Goal: Information Seeking & Learning: Find contact information

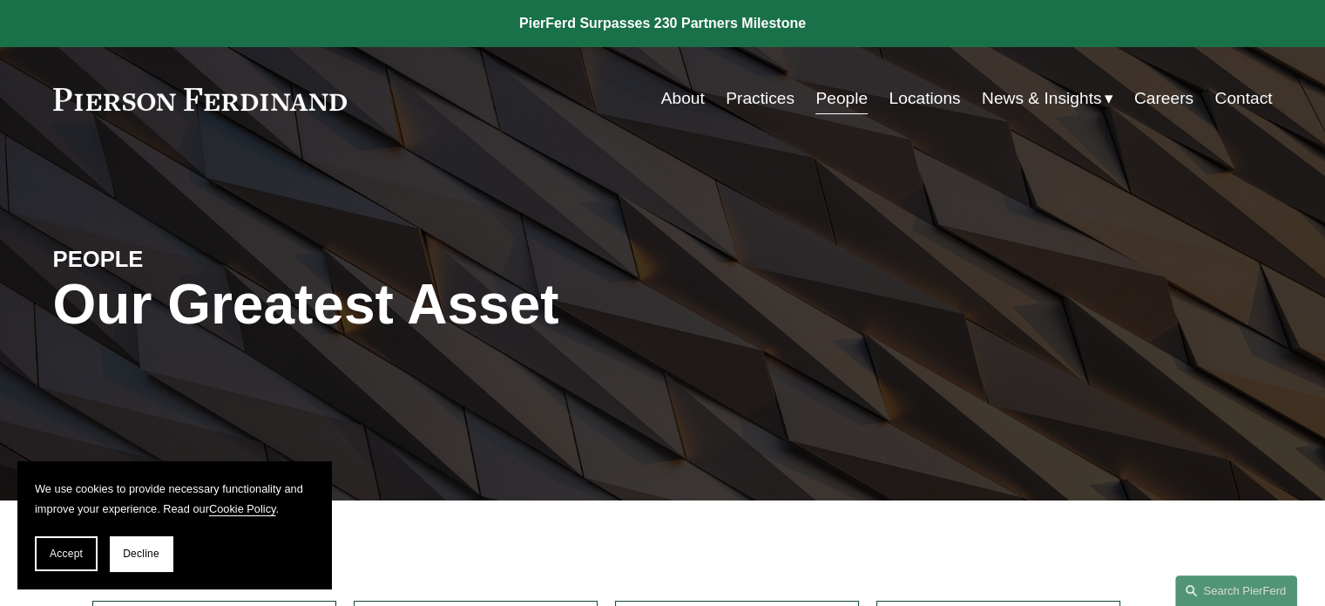
click at [747, 107] on link "Practices" at bounding box center [760, 98] width 69 height 33
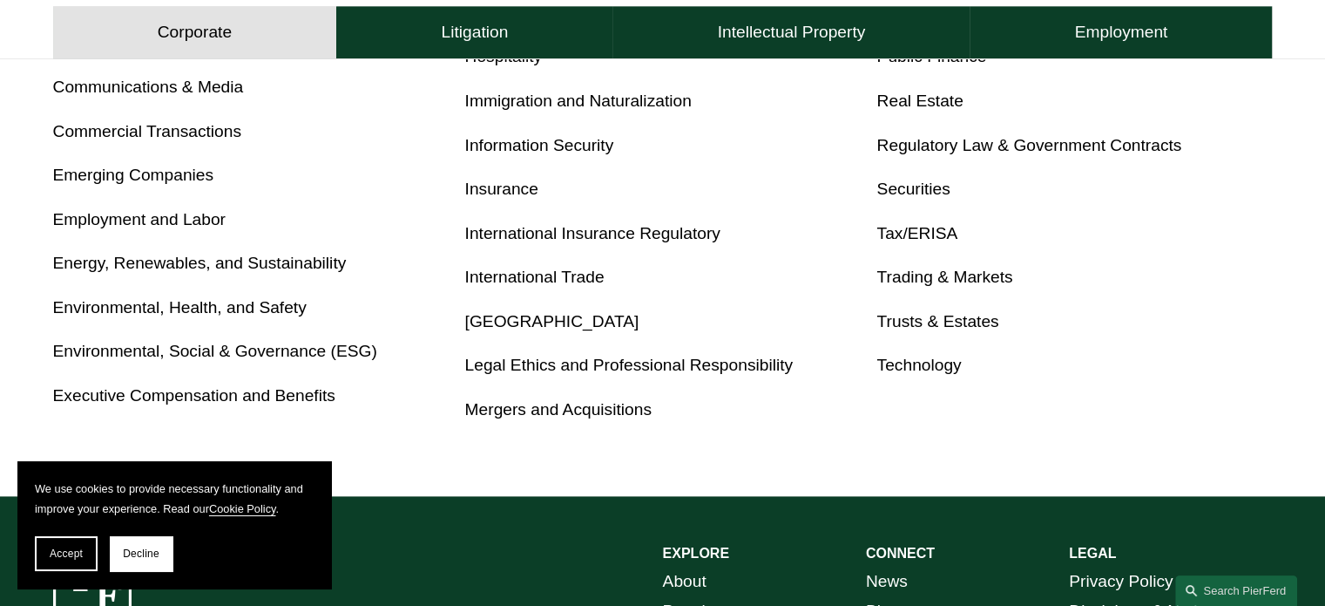
scroll to position [1046, 0]
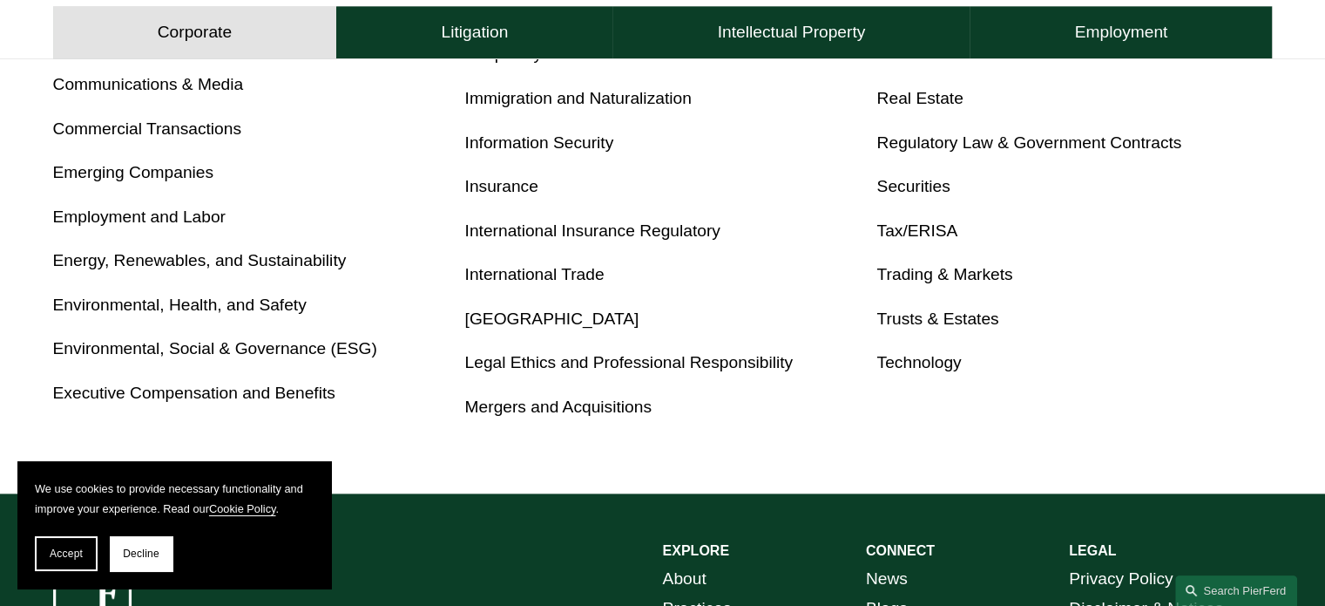
click at [940, 358] on link "Technology" at bounding box center [919, 362] width 85 height 18
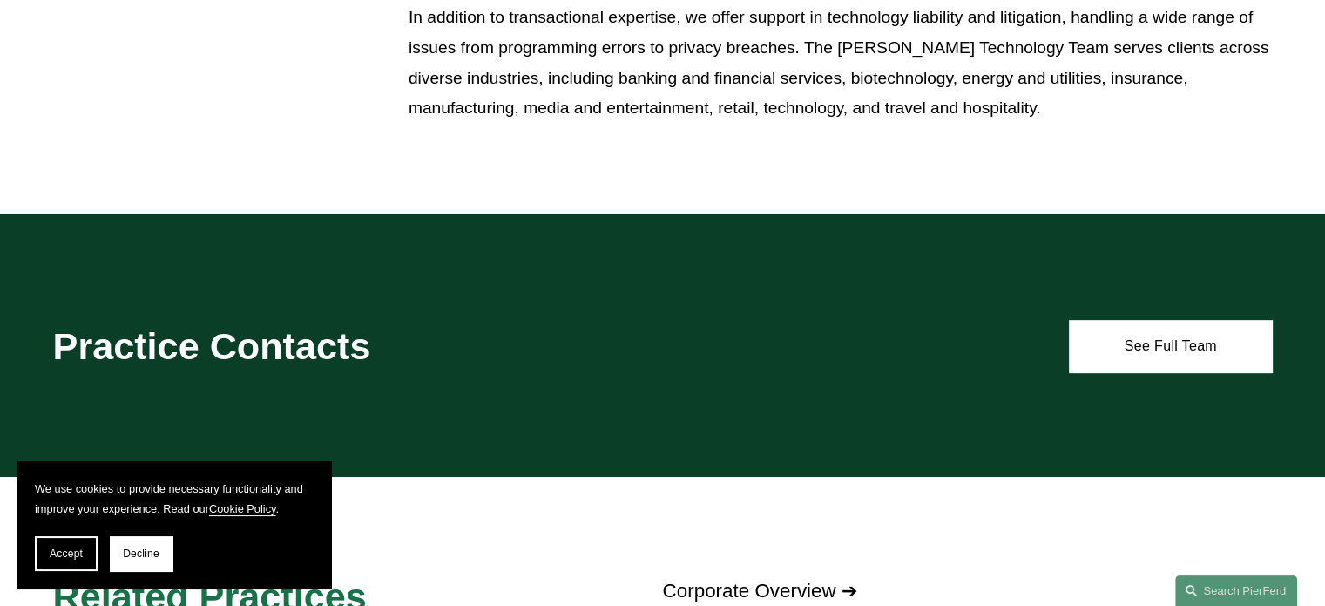
scroll to position [959, 0]
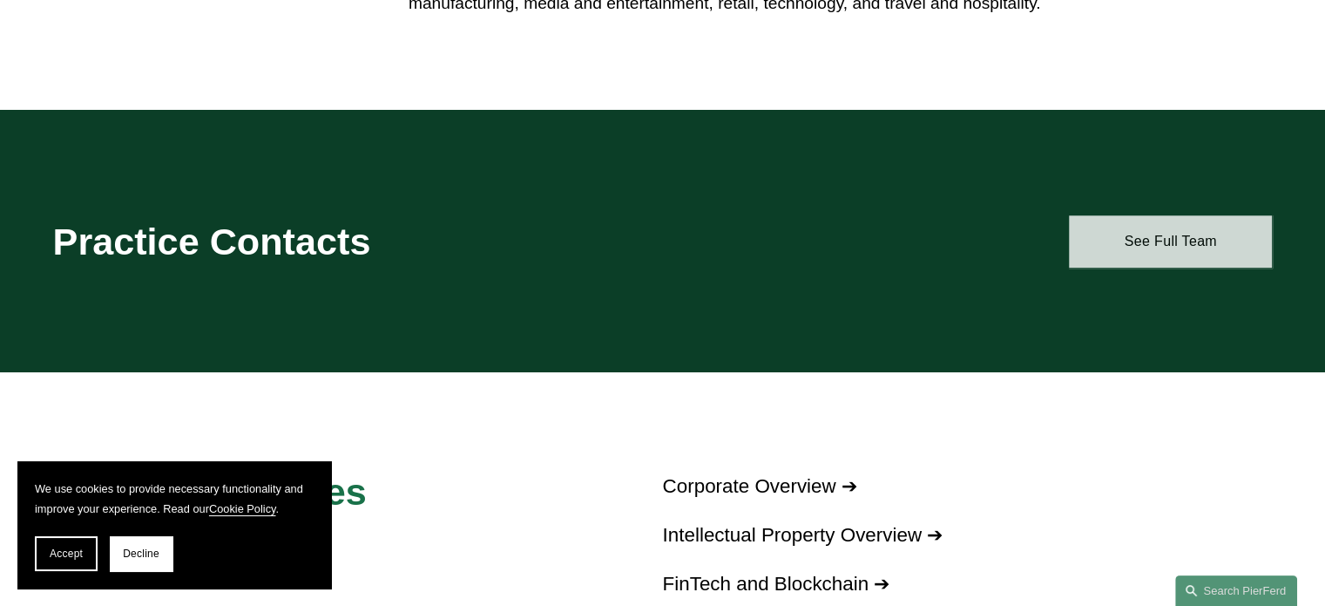
click at [1197, 231] on link "See Full Team" at bounding box center [1170, 241] width 203 height 52
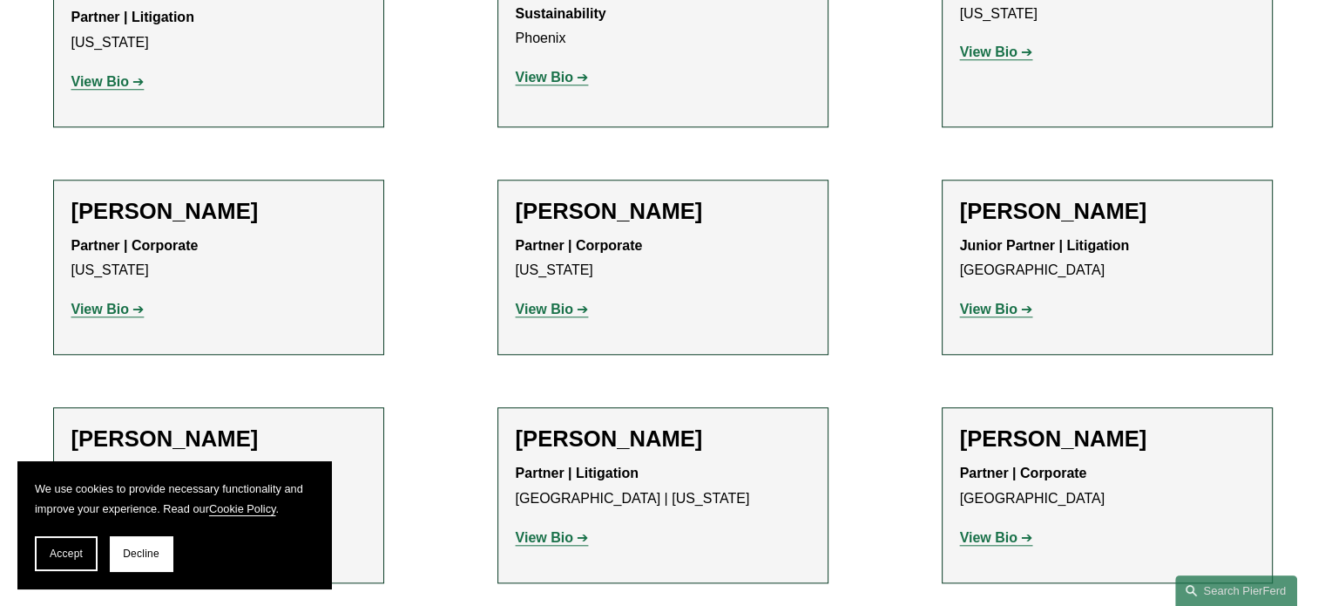
scroll to position [1656, 0]
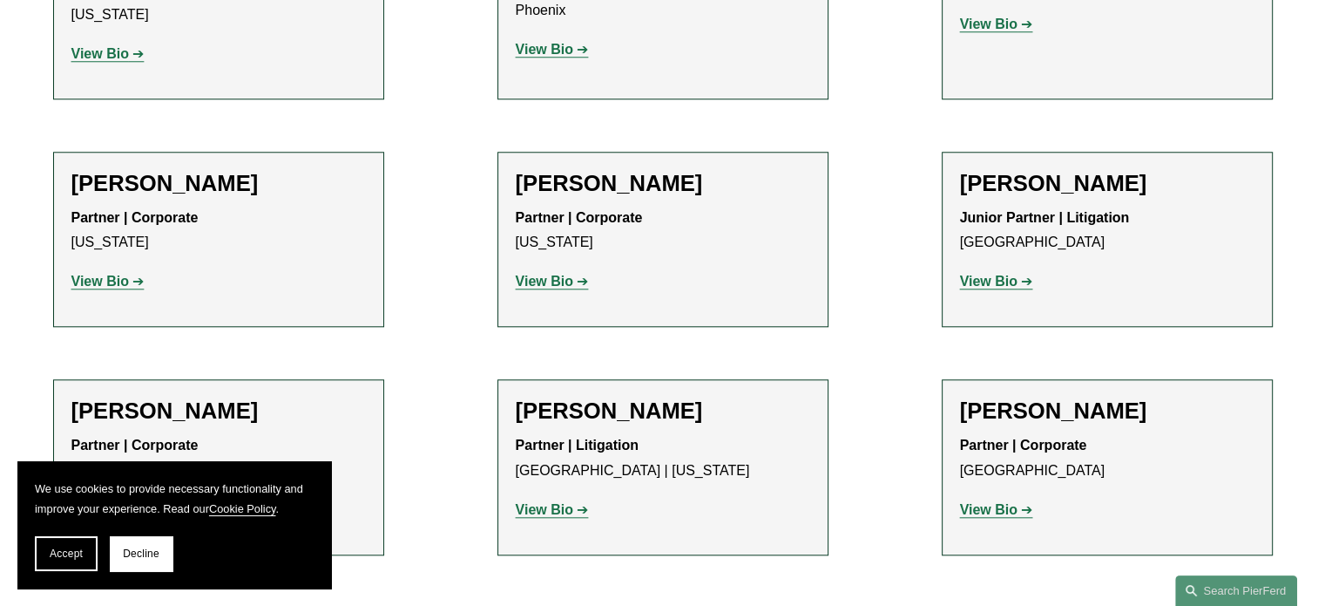
click at [547, 274] on strong "View Bio" at bounding box center [545, 281] width 58 height 15
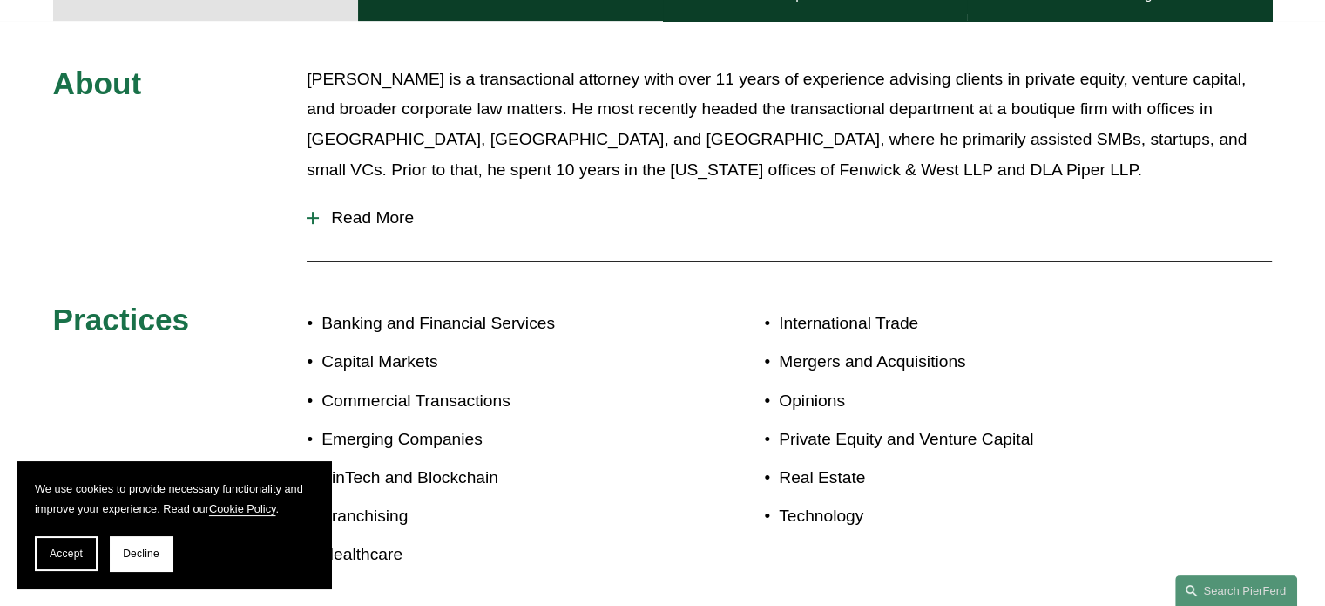
scroll to position [610, 0]
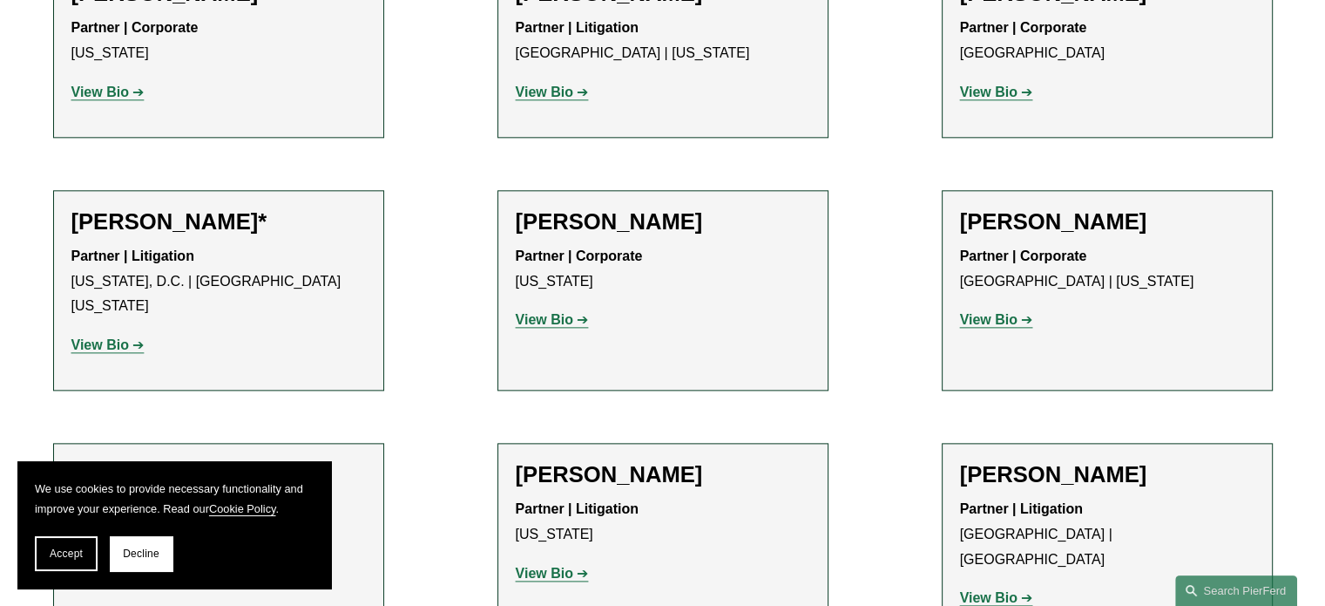
scroll to position [2091, 0]
